Goal: Find specific page/section: Find specific page/section

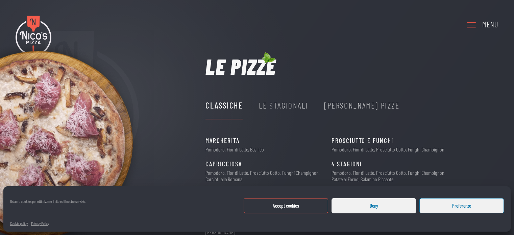
click at [371, 204] on button "Deny" at bounding box center [373, 205] width 84 height 15
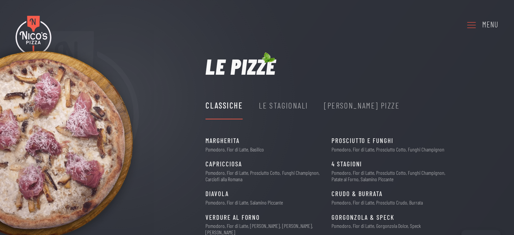
click at [295, 106] on div "Le Stagionali" at bounding box center [283, 105] width 49 height 13
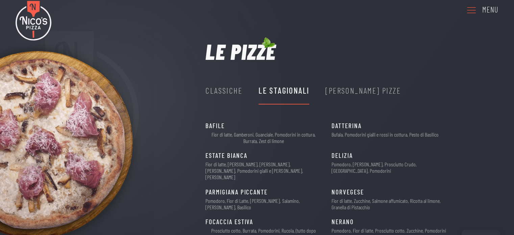
scroll to position [14, 0]
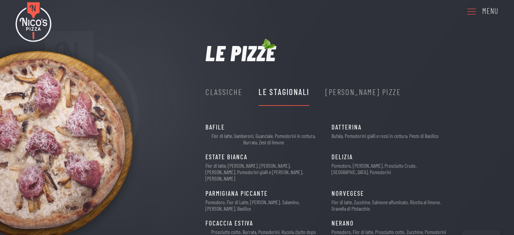
click at [358, 89] on div "[PERSON_NAME] Pizze" at bounding box center [362, 91] width 75 height 13
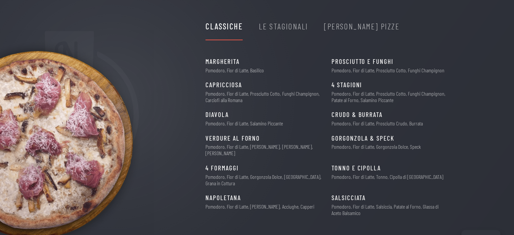
scroll to position [68, 0]
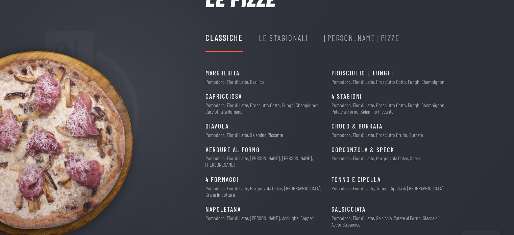
click at [280, 40] on div "Le Stagionali" at bounding box center [283, 37] width 49 height 13
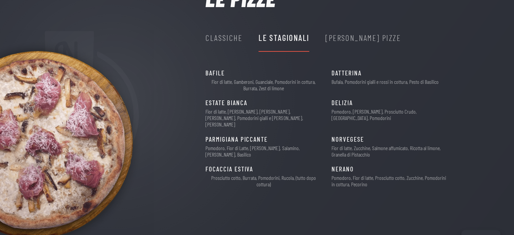
click at [333, 39] on div "[PERSON_NAME] Pizze" at bounding box center [362, 37] width 75 height 13
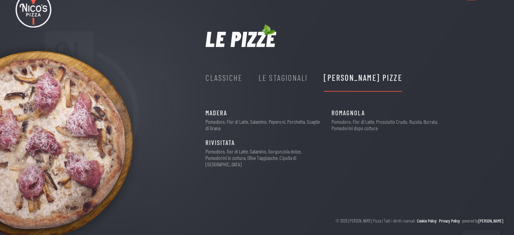
scroll to position [22, 0]
